Goal: Information Seeking & Learning: Learn about a topic

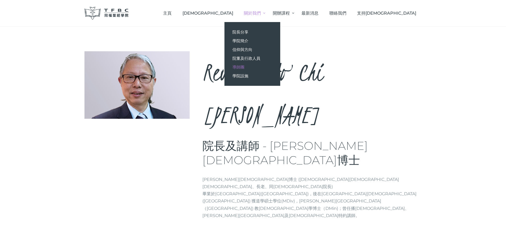
click at [245, 67] on span "導師團" at bounding box center [239, 67] width 12 height 5
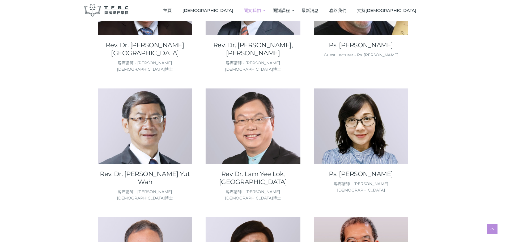
scroll to position [292, 0]
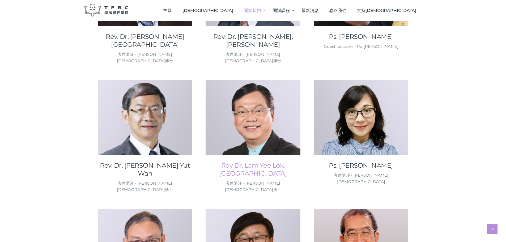
click at [237, 162] on link "Rev Dr. Lam Yee Lok, [GEOGRAPHIC_DATA]" at bounding box center [253, 170] width 95 height 16
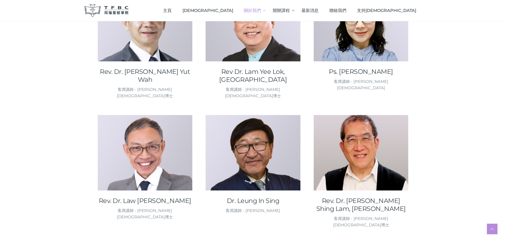
scroll to position [399, 0]
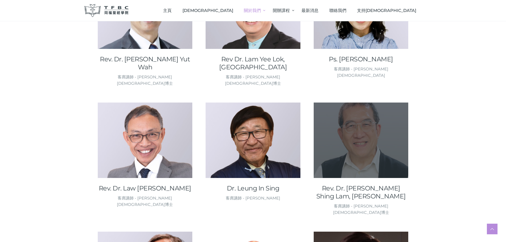
click at [353, 103] on div at bounding box center [361, 140] width 95 height 75
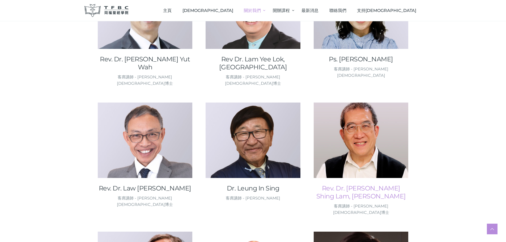
click at [361, 184] on link "Rev. Dr. Li Shing Lam, Derek" at bounding box center [361, 192] width 95 height 16
click at [250, 184] on link "Dr. Leung In Sing" at bounding box center [253, 188] width 95 height 8
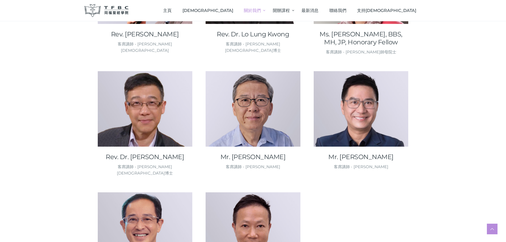
scroll to position [691, 0]
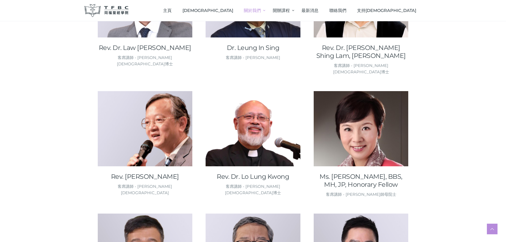
scroll to position [532, 0]
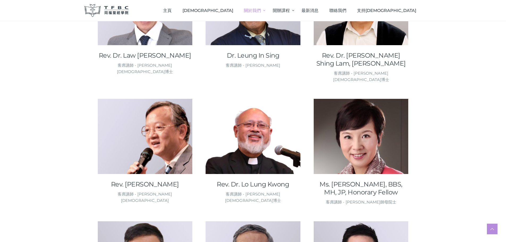
click at [278, 191] on div "客席講師 - [PERSON_NAME][DEMOGRAPHIC_DATA]博士" at bounding box center [253, 197] width 95 height 13
click at [273, 180] on link "Rev. Dr. Lo Lung Kwong" at bounding box center [253, 184] width 95 height 8
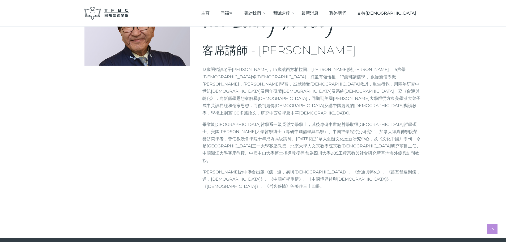
scroll to position [27, 0]
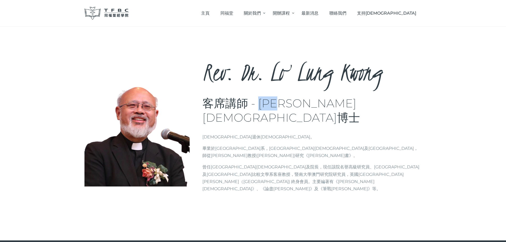
drag, startPoint x: 262, startPoint y: 102, endPoint x: 294, endPoint y: 102, distance: 32.2
click at [294, 102] on h3 "客席講師 - [PERSON_NAME][DEMOGRAPHIC_DATA]博士" at bounding box center [313, 110] width 220 height 28
copy h3 "[PERSON_NAME]"
click at [251, 145] on p "畢業於[GEOGRAPHIC_DATA]系，[GEOGRAPHIC_DATA][DEMOGRAPHIC_DATA]及[GEOGRAPHIC_DATA]，師從[…" at bounding box center [313, 152] width 220 height 14
